Goal: Navigation & Orientation: Find specific page/section

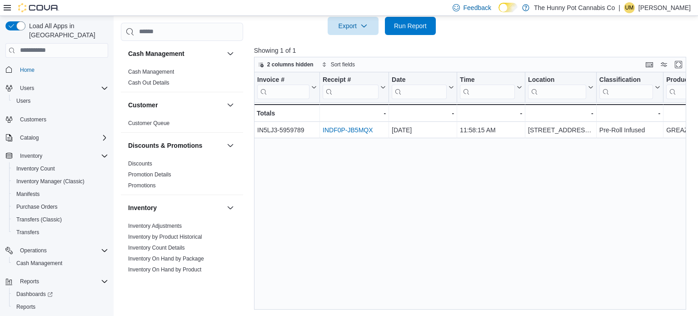
scroll to position [462, 0]
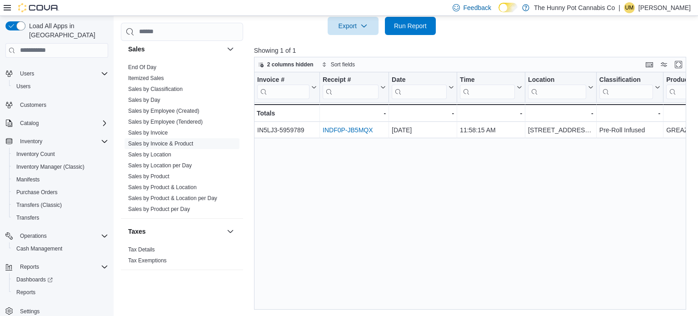
click at [506, 251] on div "Invoice # Click to view column header actions Receipt # Click to view column he…" at bounding box center [470, 191] width 432 height 238
click at [656, 10] on p "[PERSON_NAME]" at bounding box center [664, 7] width 52 height 11
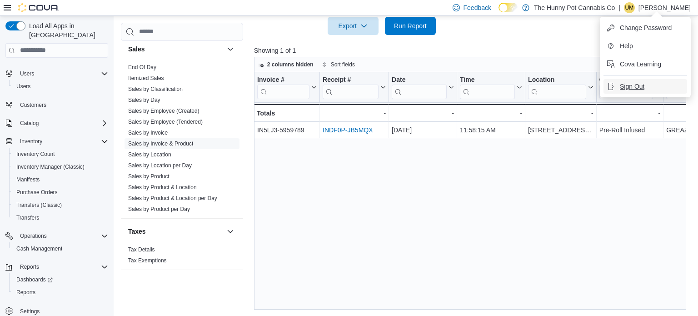
click at [628, 89] on span "Sign Out" at bounding box center [632, 86] width 25 height 9
